Goal: Task Accomplishment & Management: Use online tool/utility

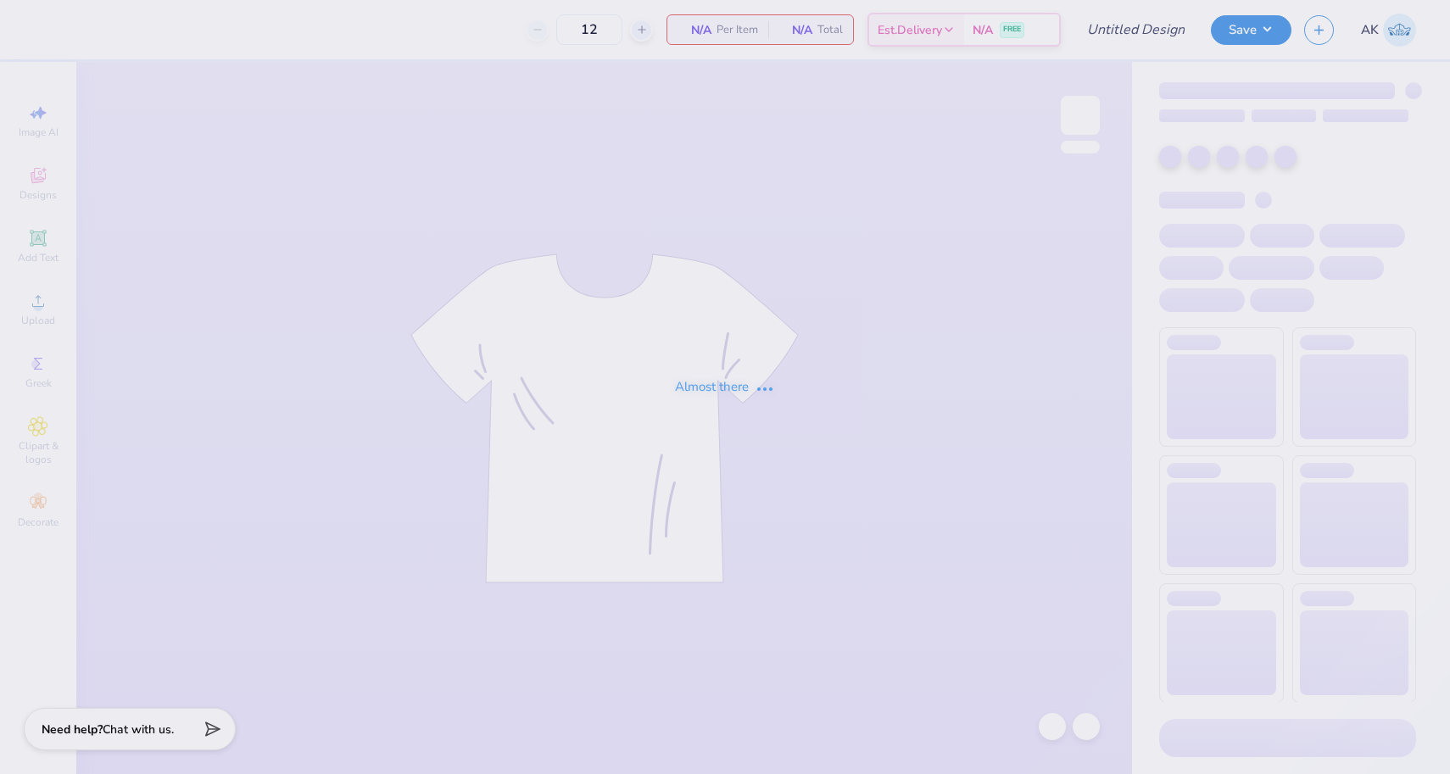
type input "50"
type input "Pi Phi Mocknecks"
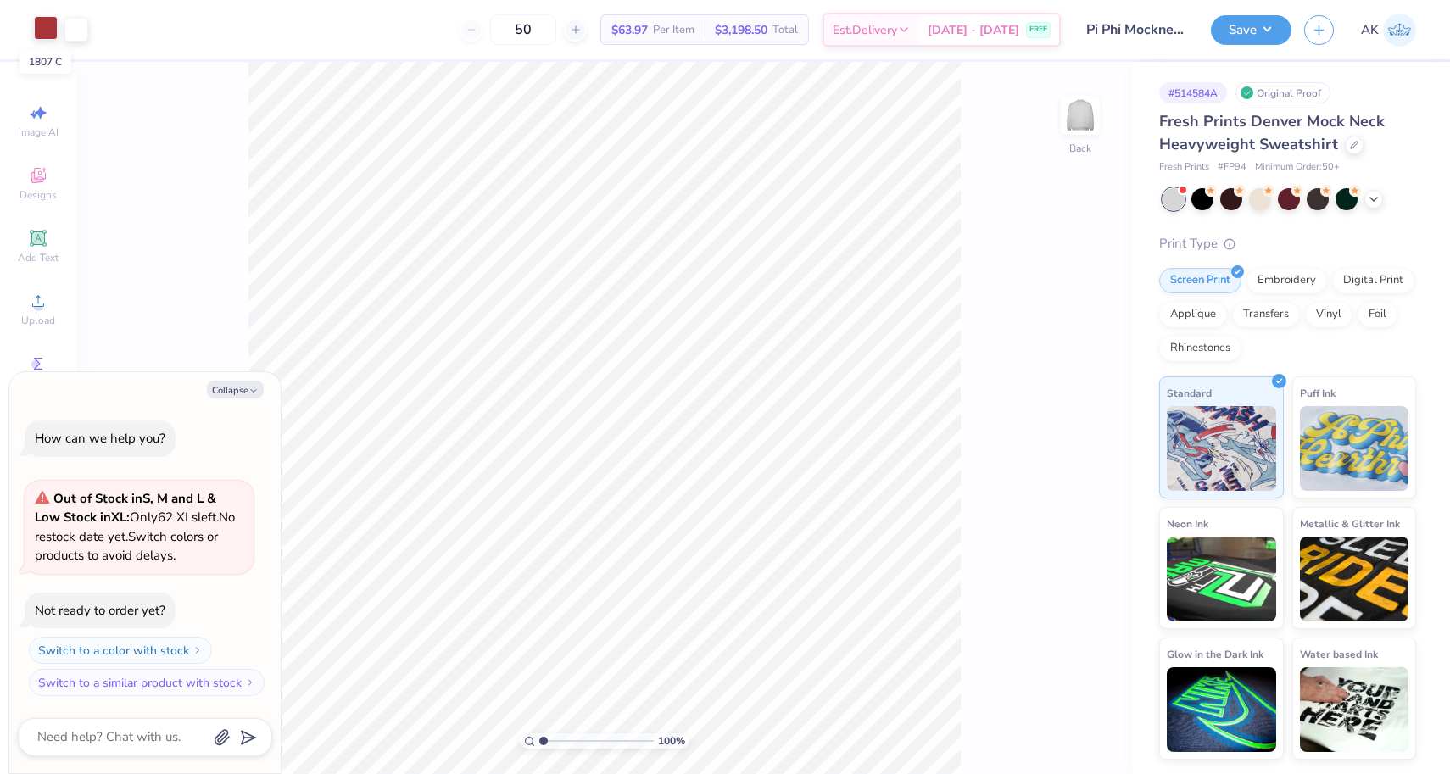
click at [43, 31] on div at bounding box center [46, 28] width 24 height 24
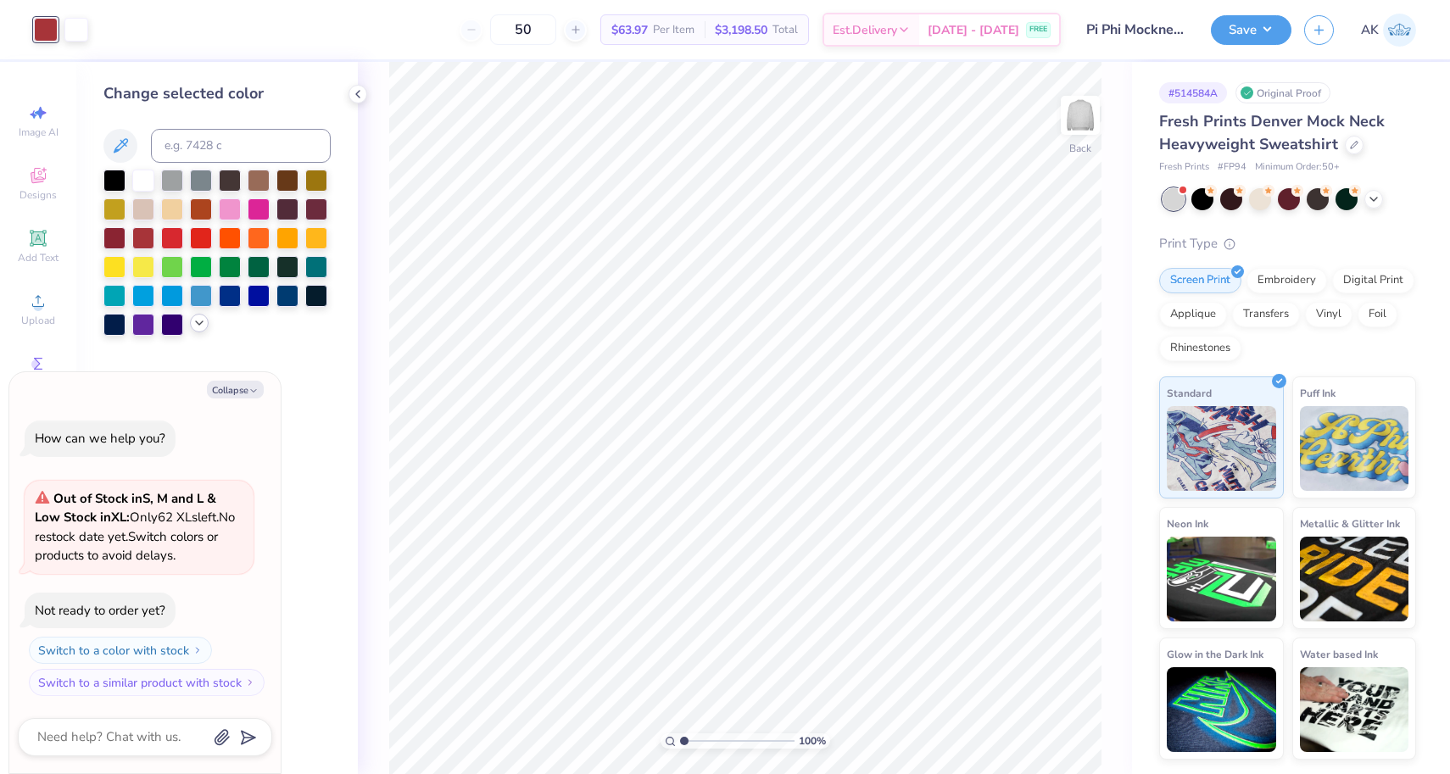
click at [194, 323] on icon at bounding box center [199, 323] width 14 height 14
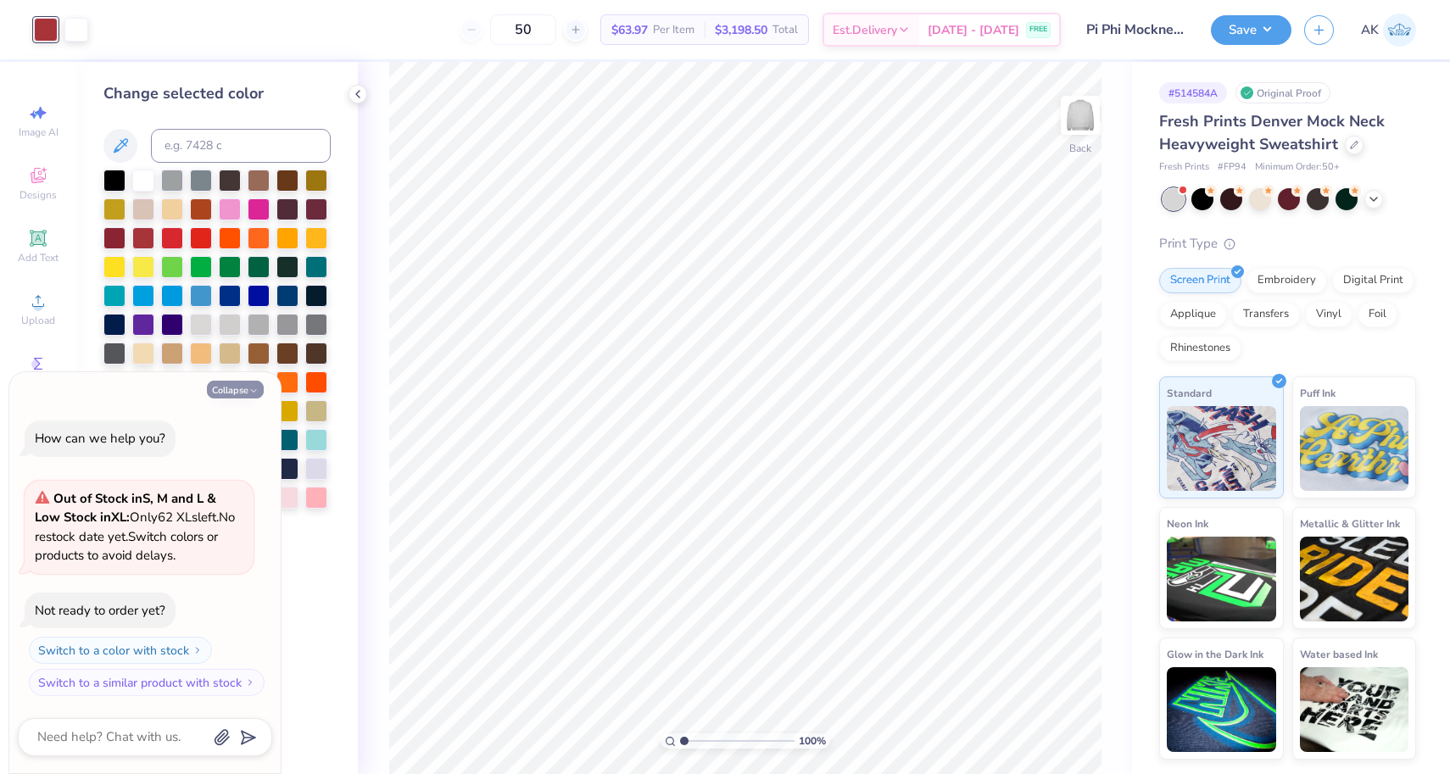
click at [226, 389] on button "Collapse" at bounding box center [235, 390] width 57 height 18
type textarea "x"
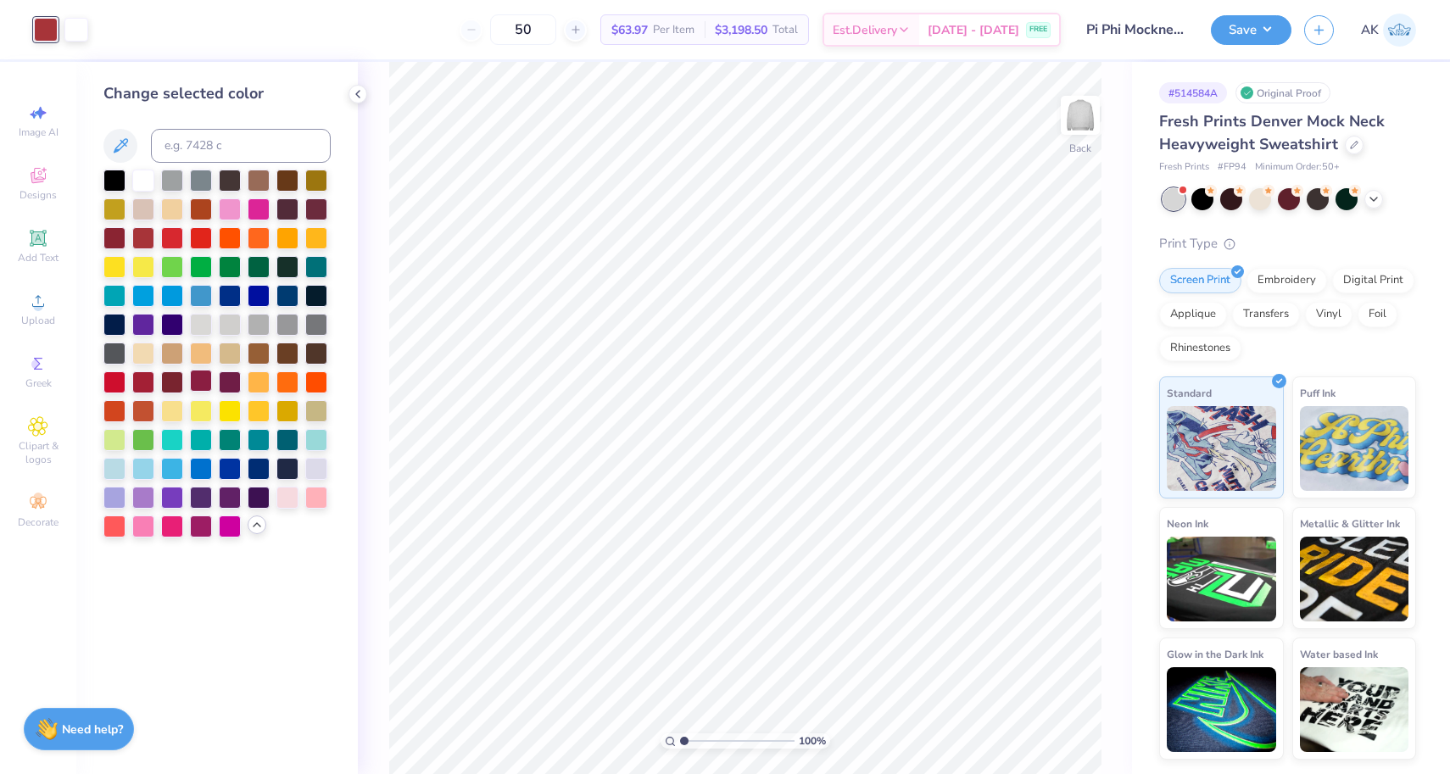
click at [203, 376] on div at bounding box center [201, 381] width 22 height 22
click at [1225, 36] on button "Save" at bounding box center [1251, 28] width 81 height 30
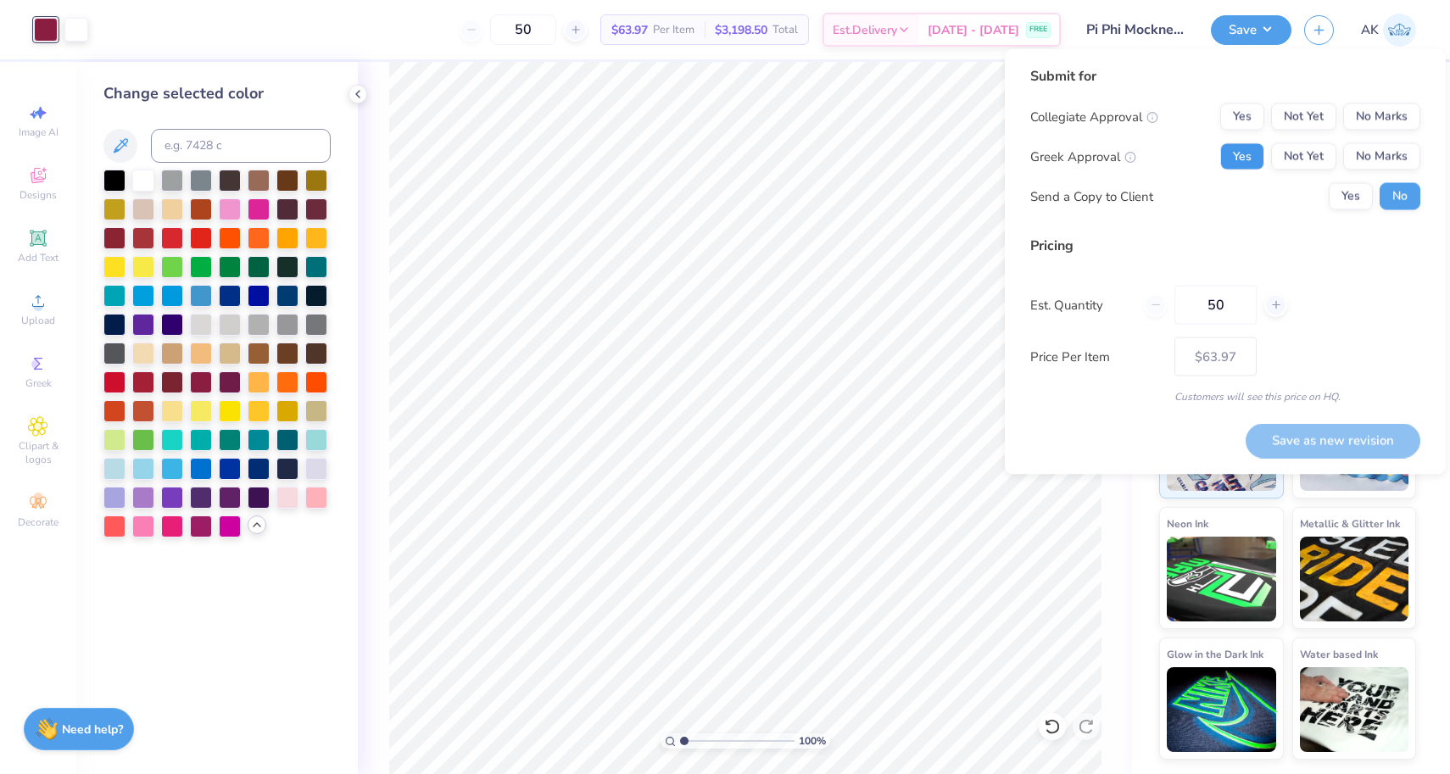
click at [1257, 148] on button "Yes" at bounding box center [1242, 156] width 44 height 27
click at [1371, 116] on button "No Marks" at bounding box center [1381, 116] width 77 height 27
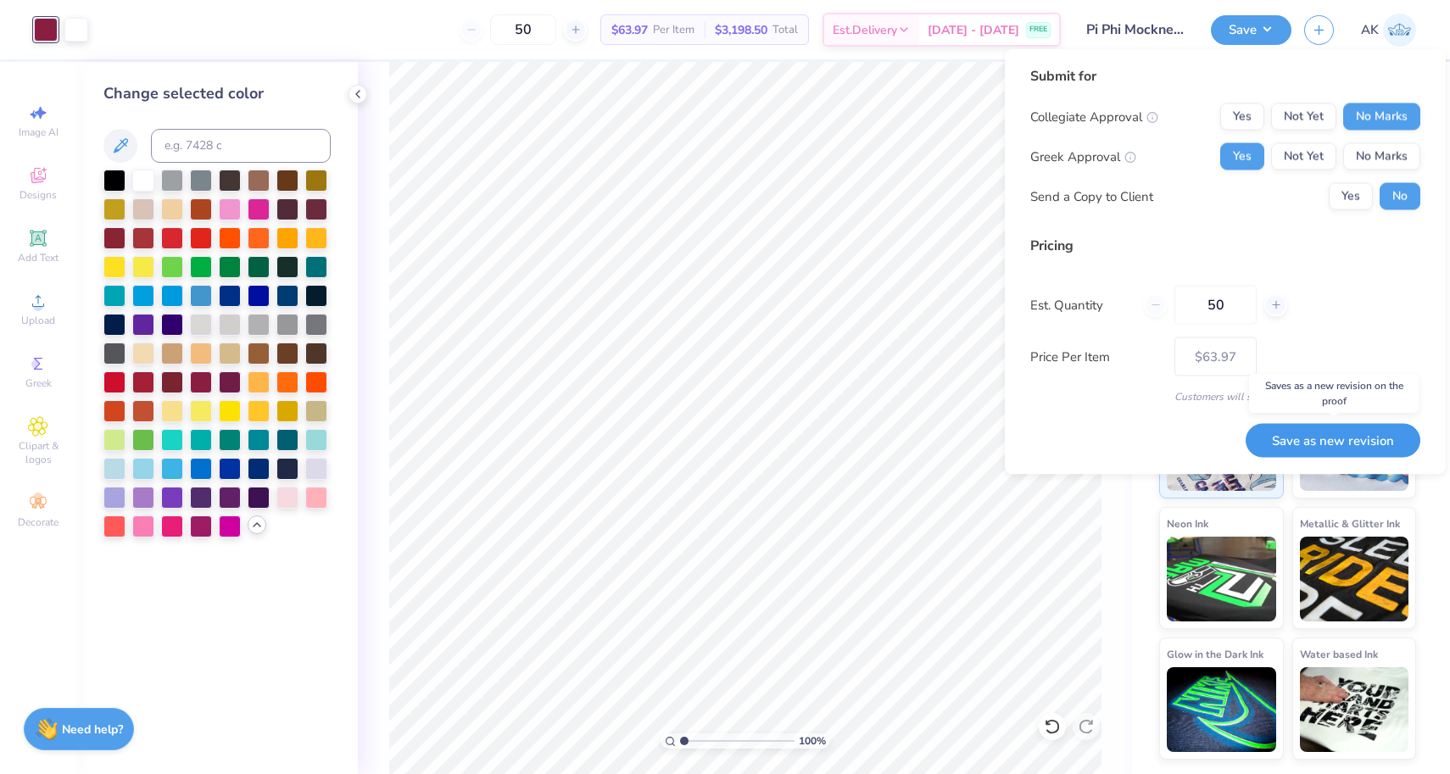
click at [1324, 431] on button "Save as new revision" at bounding box center [1333, 440] width 175 height 35
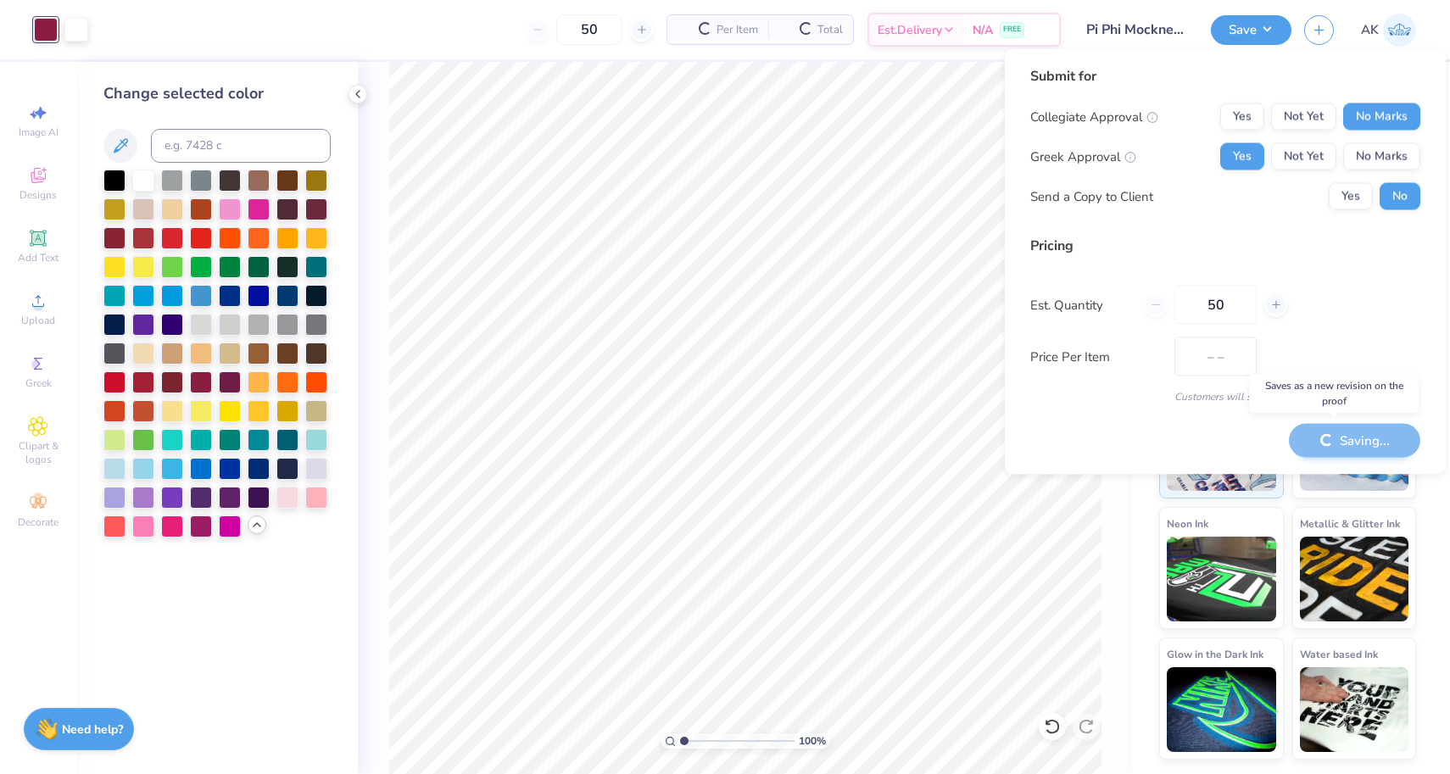
type input "$63.97"
